Goal: Task Accomplishment & Management: Manage account settings

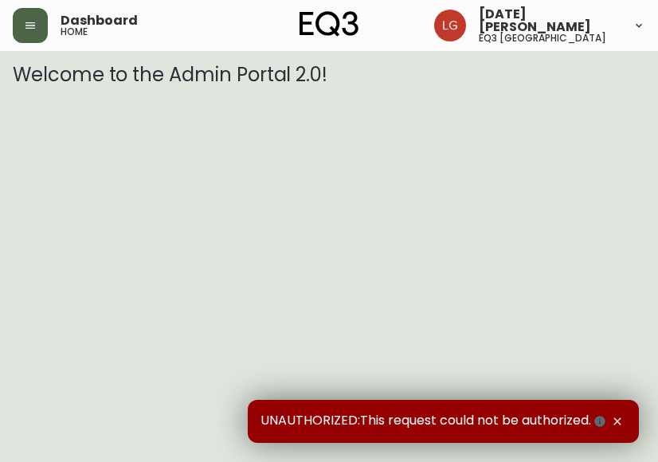
click at [37, 31] on button "button" at bounding box center [30, 25] width 35 height 35
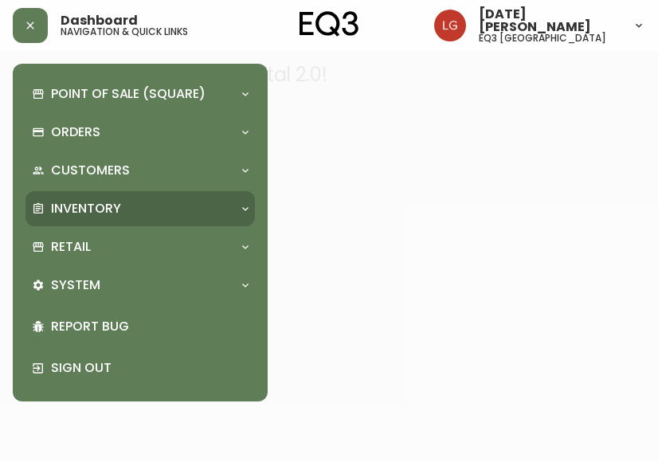
click at [146, 213] on div "Inventory" at bounding box center [132, 209] width 201 height 18
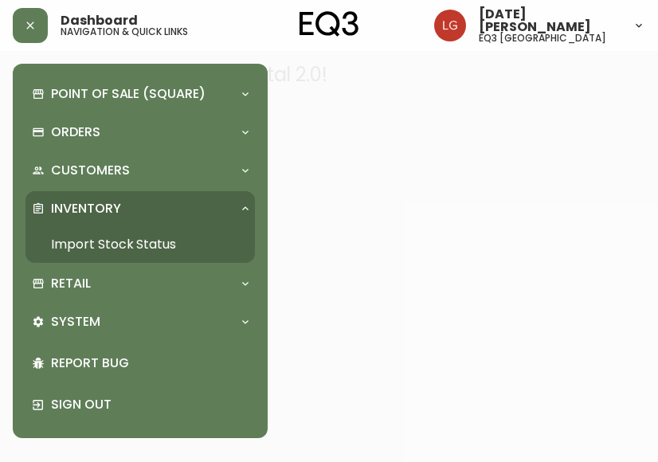
click at [148, 237] on link "Import Stock Status" at bounding box center [139, 244] width 229 height 37
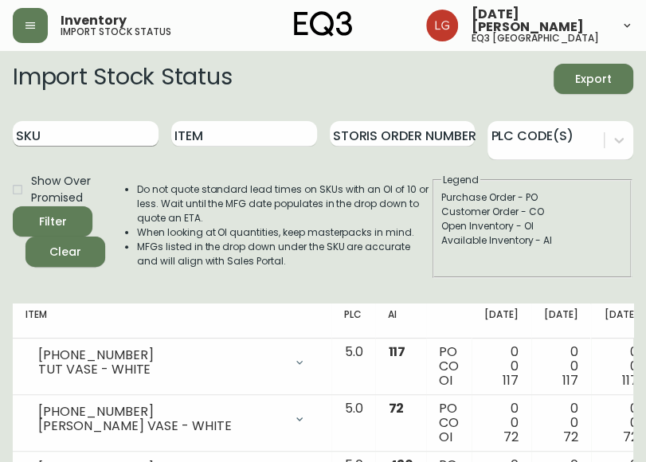
click at [80, 138] on input "SKU" at bounding box center [86, 133] width 146 height 25
paste input "7020-190-4-A"
click at [13, 206] on button "Filter" at bounding box center [53, 221] width 80 height 30
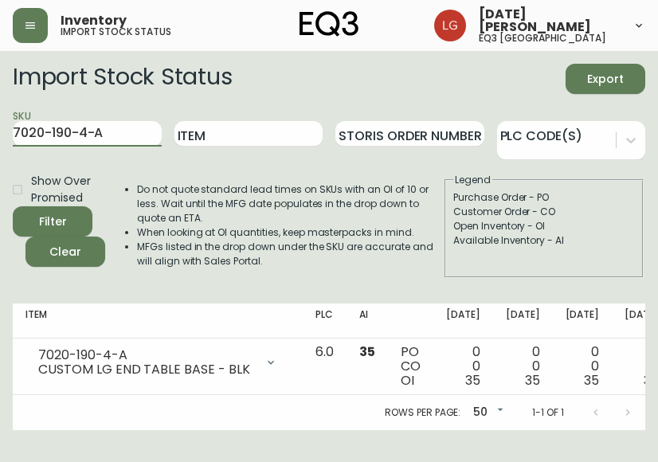
drag, startPoint x: 142, startPoint y: 130, endPoint x: -14, endPoint y: 170, distance: 161.1
click at [0, 170] on html "Inventory import stock status [DATE][PERSON_NAME] eq3 [GEOGRAPHIC_DATA] Import …" at bounding box center [329, 215] width 658 height 430
paste input "1-0-B"
type input "7020-191-0-B"
click at [13, 206] on button "Filter" at bounding box center [53, 221] width 80 height 30
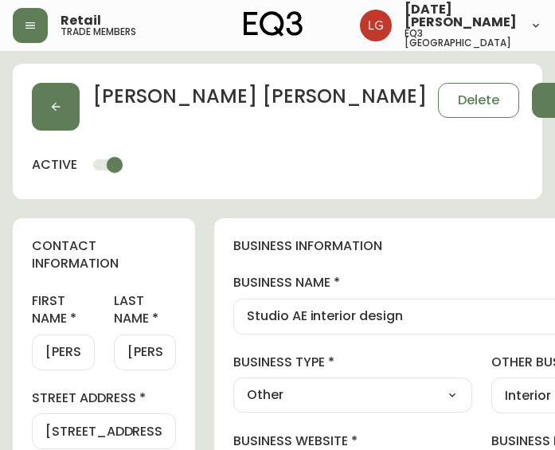
select select "BC"
select select "CA"
select select "CA_EN"
select select "Other"
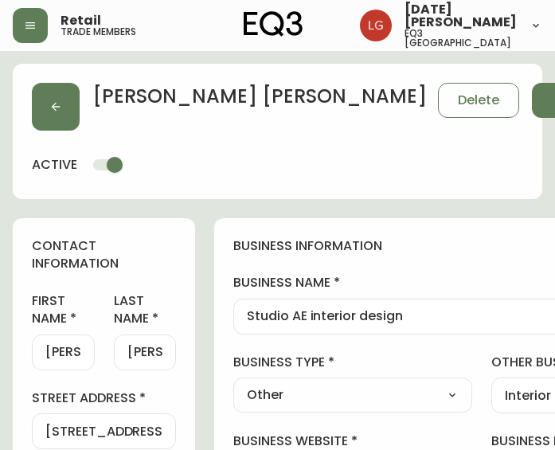
select select "cjw10z96p001r6gs00juufhhe"
select select "false"
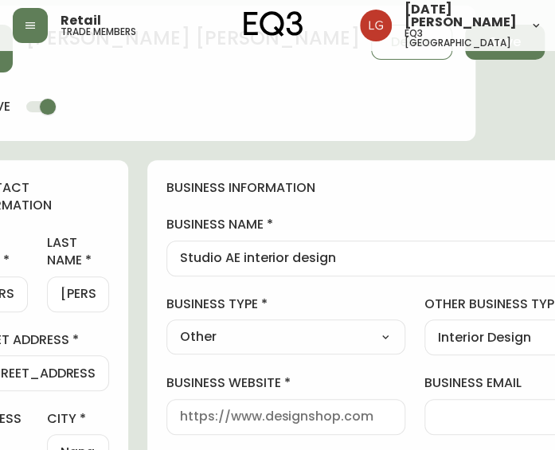
scroll to position [0, 67]
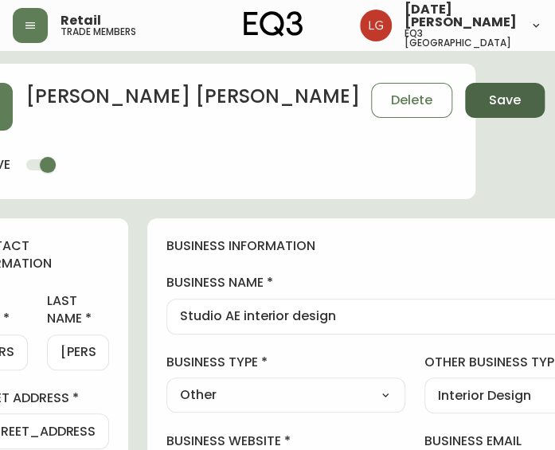
click at [489, 100] on span "Save" at bounding box center [505, 101] width 32 height 18
click at [465, 98] on button "Save" at bounding box center [505, 100] width 80 height 35
click at [465, 111] on button "Save" at bounding box center [505, 100] width 80 height 35
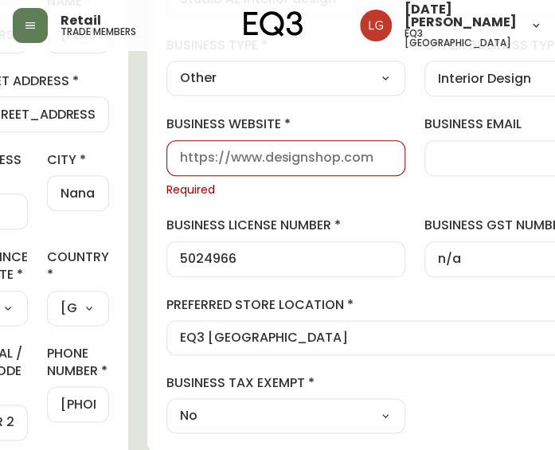
scroll to position [239, 67]
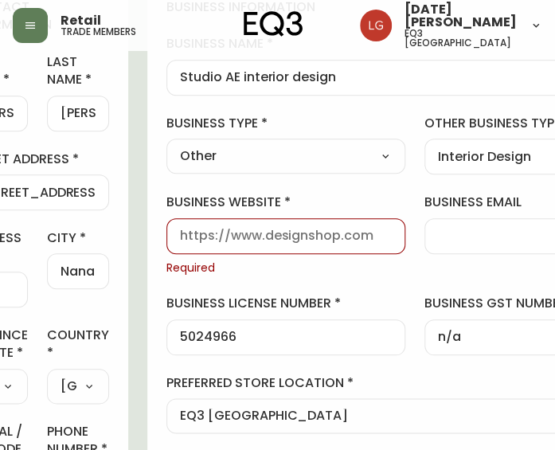
click at [203, 241] on input "business website" at bounding box center [286, 236] width 212 height 15
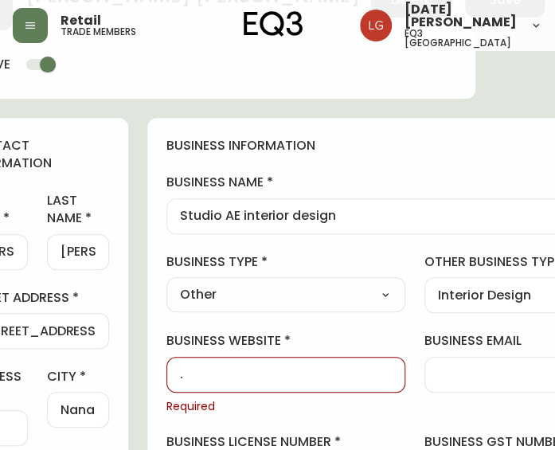
scroll to position [0, 67]
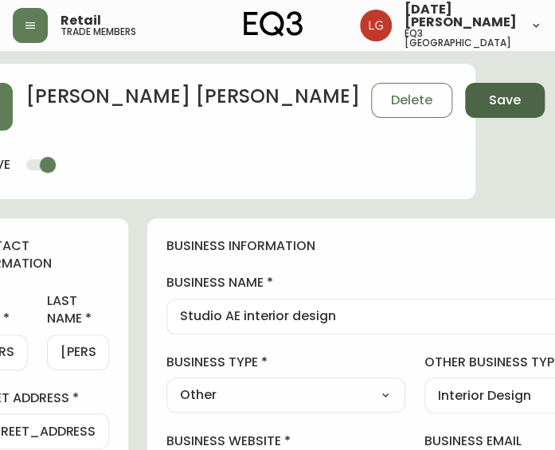
type input "."
click at [465, 93] on button "Save" at bounding box center [505, 100] width 80 height 35
type input "Other"
type input "Interior Design"
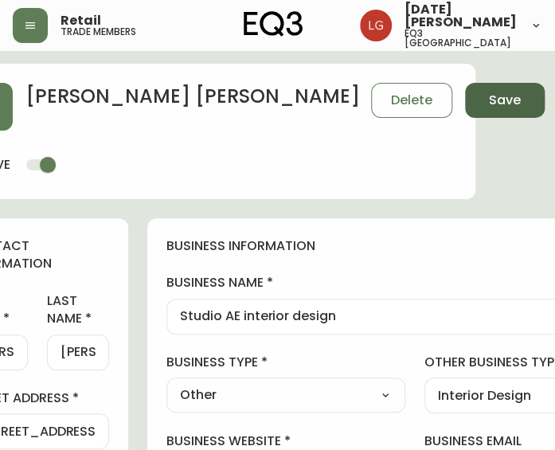
select select "Other"
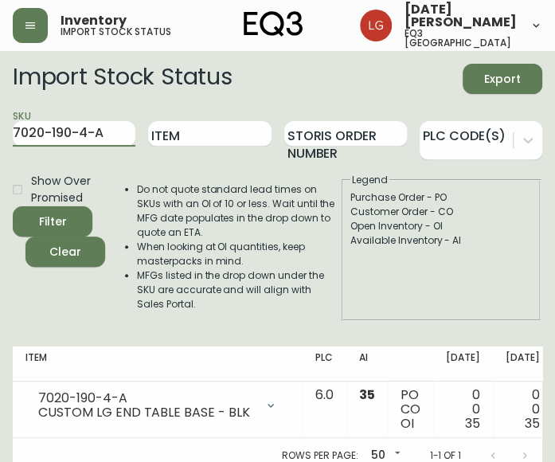
drag, startPoint x: 65, startPoint y: 134, endPoint x: -68, endPoint y: 130, distance: 133.8
click at [0, 130] on html "Inventory import stock status Lucia Guzman eq3 vancouver Import Stock Status Ex…" at bounding box center [277, 236] width 555 height 473
click at [13, 206] on button "Filter" at bounding box center [53, 221] width 80 height 30
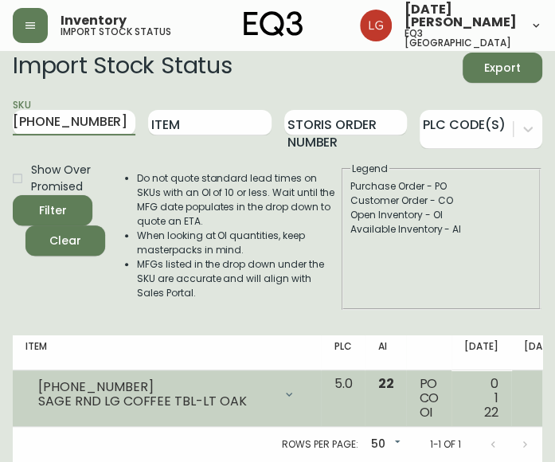
scroll to position [23, 0]
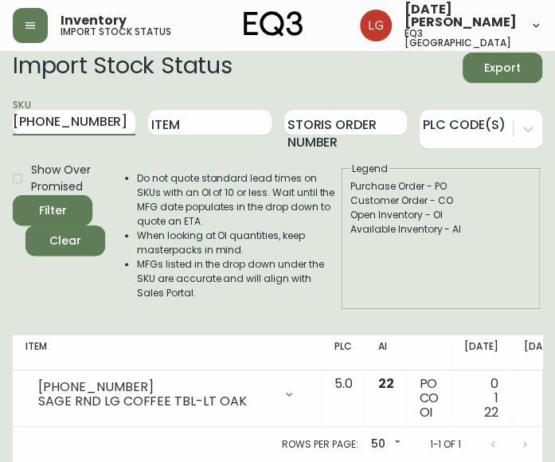
drag, startPoint x: 94, startPoint y: 114, endPoint x: -136, endPoint y: 113, distance: 230.1
click at [0, 113] on html "Inventory import stock status Lucia Guzman eq3 vancouver Import Stock Status Ex…" at bounding box center [277, 225] width 555 height 473
paste input "17"
click at [13, 195] on button "Filter" at bounding box center [53, 210] width 80 height 30
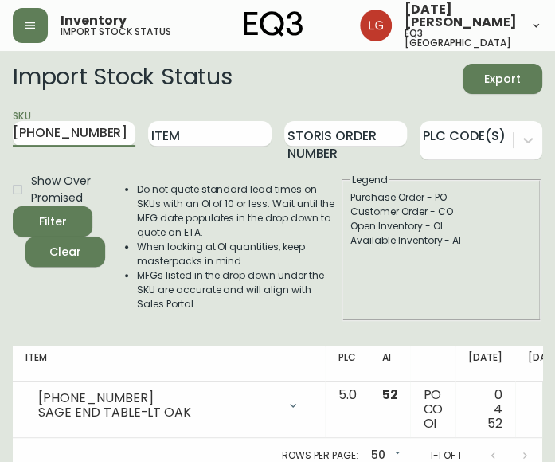
drag, startPoint x: 22, startPoint y: 127, endPoint x: -127, endPoint y: 113, distance: 150.4
click at [0, 113] on html "Inventory import stock status Lucia Guzman eq3 vancouver Import Stock Status Ex…" at bounding box center [277, 236] width 555 height 473
paste input "180-249-1"
click at [13, 206] on button "Filter" at bounding box center [53, 221] width 80 height 30
drag, startPoint x: 80, startPoint y: 137, endPoint x: -76, endPoint y: 119, distance: 157.9
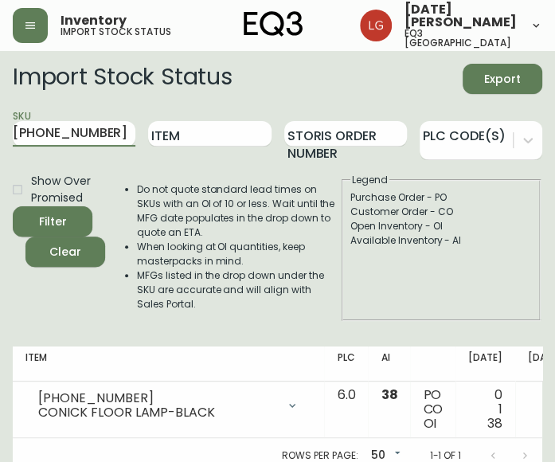
click at [0, 119] on html "Inventory import stock status Lucia Guzman eq3 vancouver Import Stock Status Ex…" at bounding box center [277, 236] width 555 height 473
paste input "7020-191-0-B"
type input "7020-191-0-B"
click at [13, 206] on button "Filter" at bounding box center [53, 221] width 80 height 30
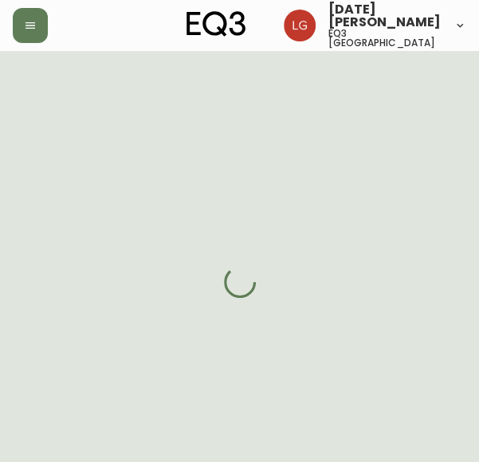
select select "BC"
select select "CA"
select select "CA_EN"
select select "Trade Show"
select select "Interior Designer"
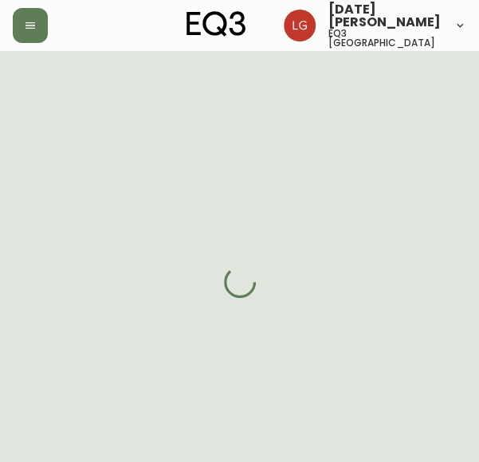
select select "false"
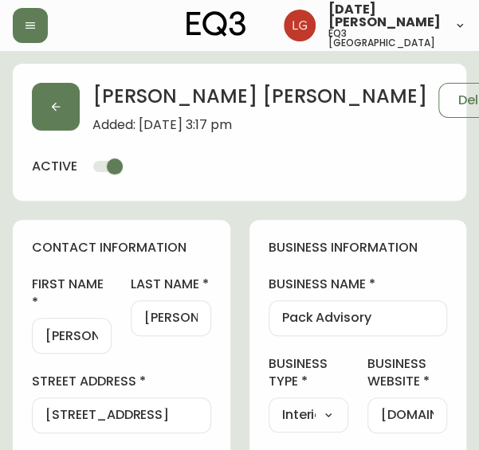
type input "EQ3 Vancouver"
select select "cjw10z96p001r6gs00juufhhe"
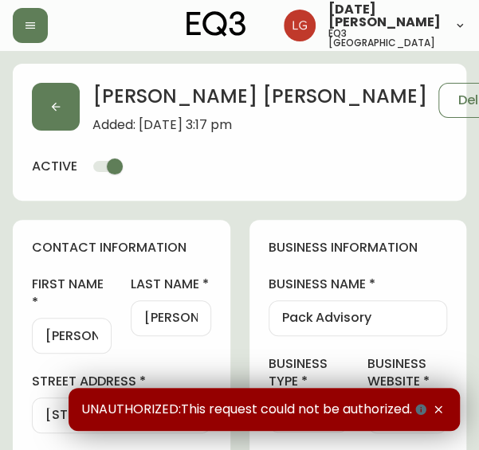
click at [84, 339] on input "Stephanie" at bounding box center [71, 335] width 53 height 15
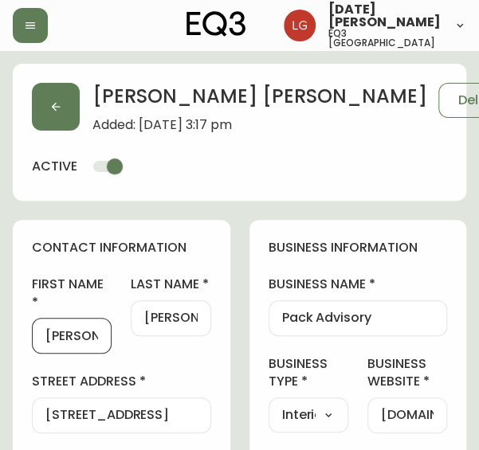
scroll to position [0, 11]
drag, startPoint x: 46, startPoint y: 332, endPoint x: 168, endPoint y: 353, distance: 123.6
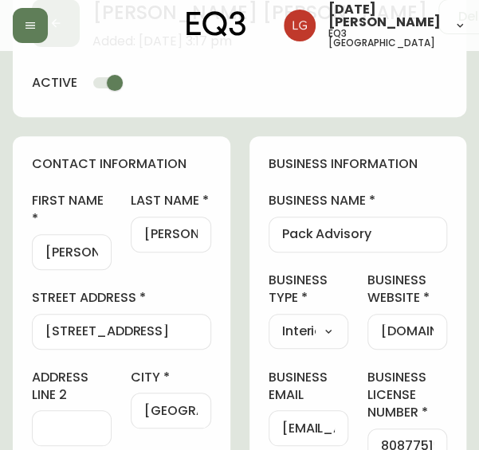
scroll to position [159, 0]
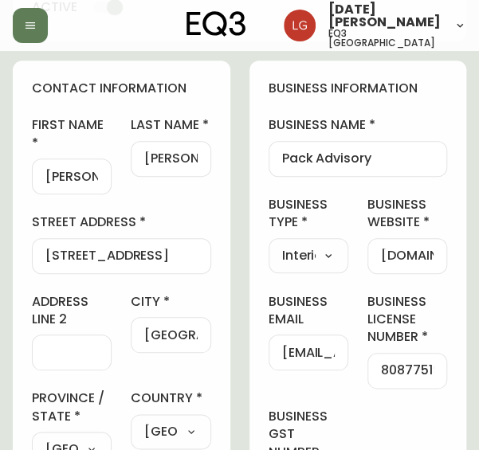
click at [76, 166] on div "Stephanie" at bounding box center [72, 176] width 80 height 36
click at [154, 155] on input "Chan" at bounding box center [170, 158] width 53 height 15
click at [342, 225] on label "business type" at bounding box center [308, 214] width 80 height 36
click at [424, 165] on input "Pack Advisory" at bounding box center [358, 158] width 152 height 15
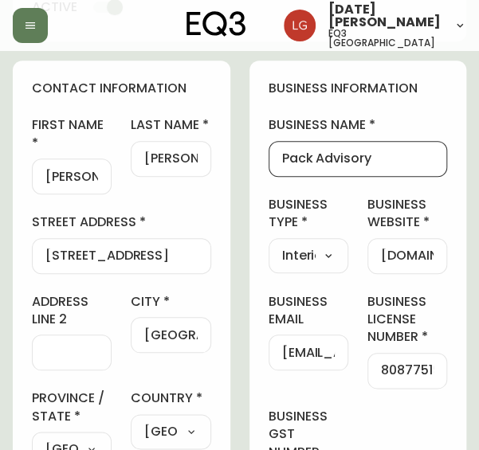
scroll to position [0, 0]
drag, startPoint x: 424, startPoint y: 162, endPoint x: 226, endPoint y: 107, distance: 204.8
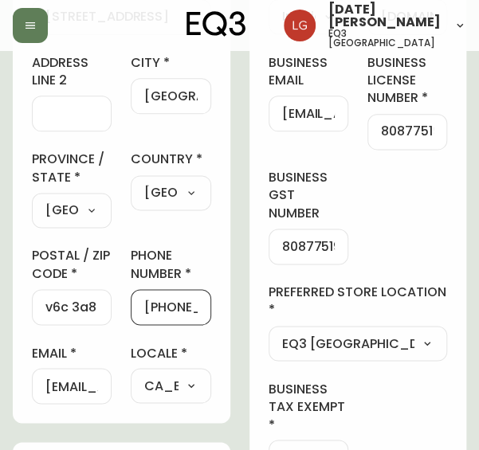
scroll to position [0, 34]
drag, startPoint x: 151, startPoint y: 302, endPoint x: 269, endPoint y: 340, distance: 123.9
click at [61, 380] on input "stephaniechan@packadvisory.com" at bounding box center [71, 385] width 53 height 15
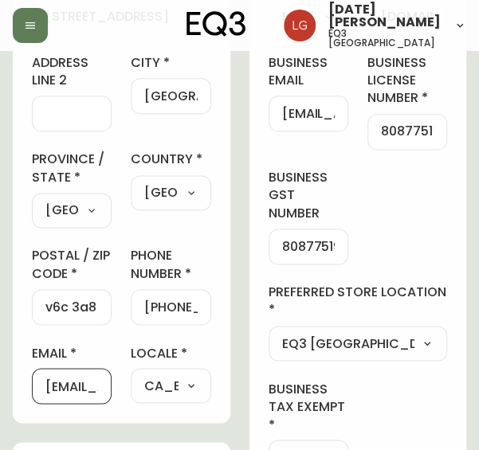
click at [39, 375] on div "stephaniechan@packadvisory.com" at bounding box center [72, 386] width 80 height 36
click at [56, 383] on input "stephaniechan@packadvisory.com" at bounding box center [71, 385] width 53 height 15
drag, startPoint x: 44, startPoint y: 381, endPoint x: 65, endPoint y: 387, distance: 22.4
click at [65, 387] on div "stephaniechan@packadvisory.com" at bounding box center [72, 386] width 80 height 36
click at [62, 385] on input "stephaniechan@packadvisory.com" at bounding box center [71, 385] width 53 height 15
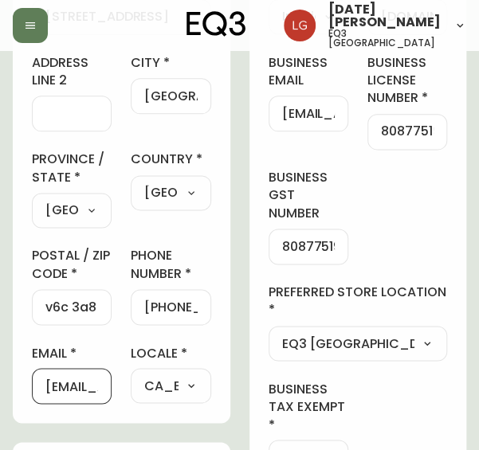
click at [45, 381] on input "stephaniechan@packadvisory.com" at bounding box center [71, 385] width 53 height 15
drag, startPoint x: 45, startPoint y: 381, endPoint x: 133, endPoint y: 397, distance: 89.8
click at [133, 397] on div "first name Stephanie last name Chan street address 510 Burrard St address line …" at bounding box center [121, 140] width 179 height 526
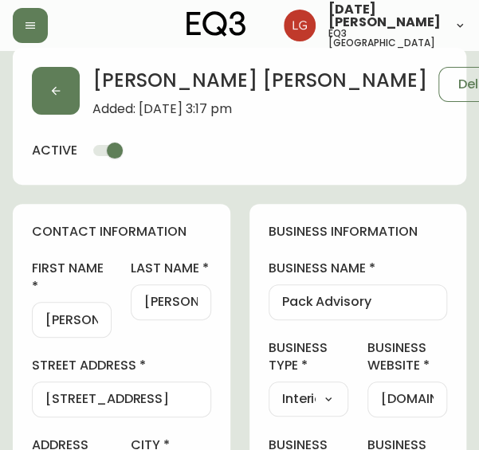
scroll to position [0, 0]
